Goal: Navigation & Orientation: Find specific page/section

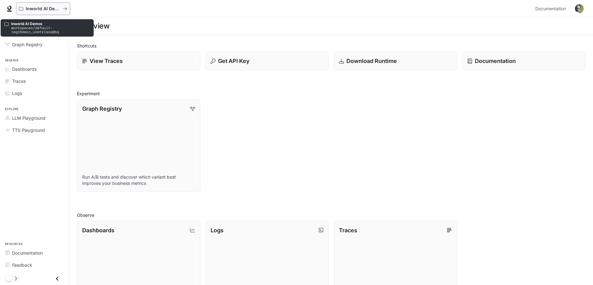
click at [67, 6] on div "Inworld AI Demos" at bounding box center [43, 8] width 48 height 5
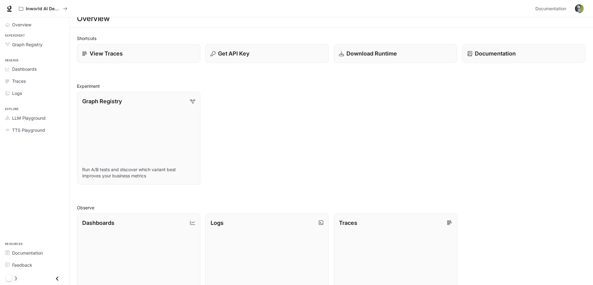
scroll to position [2, 0]
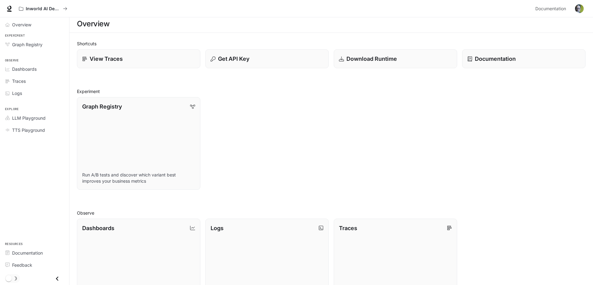
drag, startPoint x: 140, startPoint y: 21, endPoint x: 110, endPoint y: 33, distance: 31.9
click at [140, 22] on div "Overview" at bounding box center [331, 24] width 509 height 12
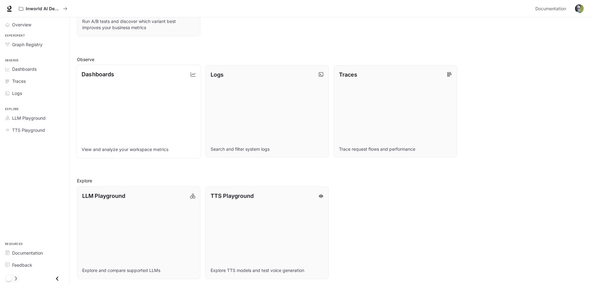
scroll to position [157, 0]
click at [23, 24] on span "Overview" at bounding box center [21, 24] width 19 height 7
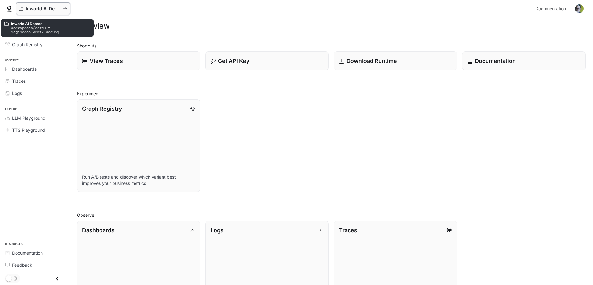
click at [67, 8] on icon "All workspaces" at bounding box center [65, 9] width 4 height 4
click at [34, 7] on p "Inworld AI Demos" at bounding box center [43, 8] width 35 height 5
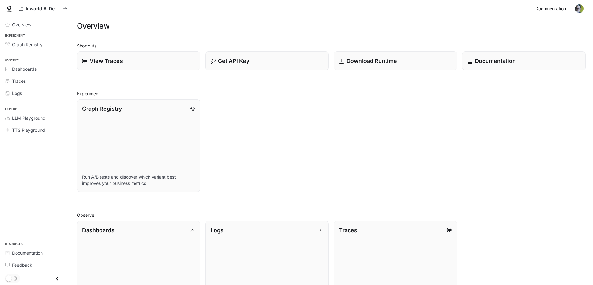
click at [556, 12] on span "Documentation" at bounding box center [550, 9] width 31 height 8
click at [578, 10] on img "button" at bounding box center [579, 8] width 9 height 9
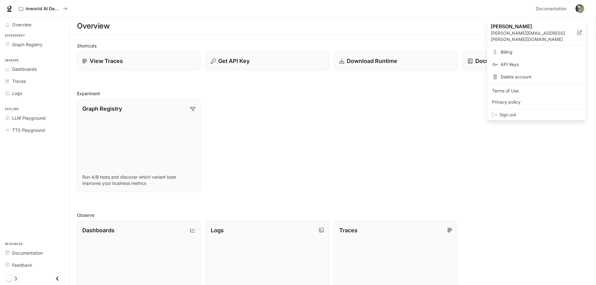
click at [252, 143] on div at bounding box center [298, 142] width 596 height 285
